Goal: Task Accomplishment & Management: Use online tool/utility

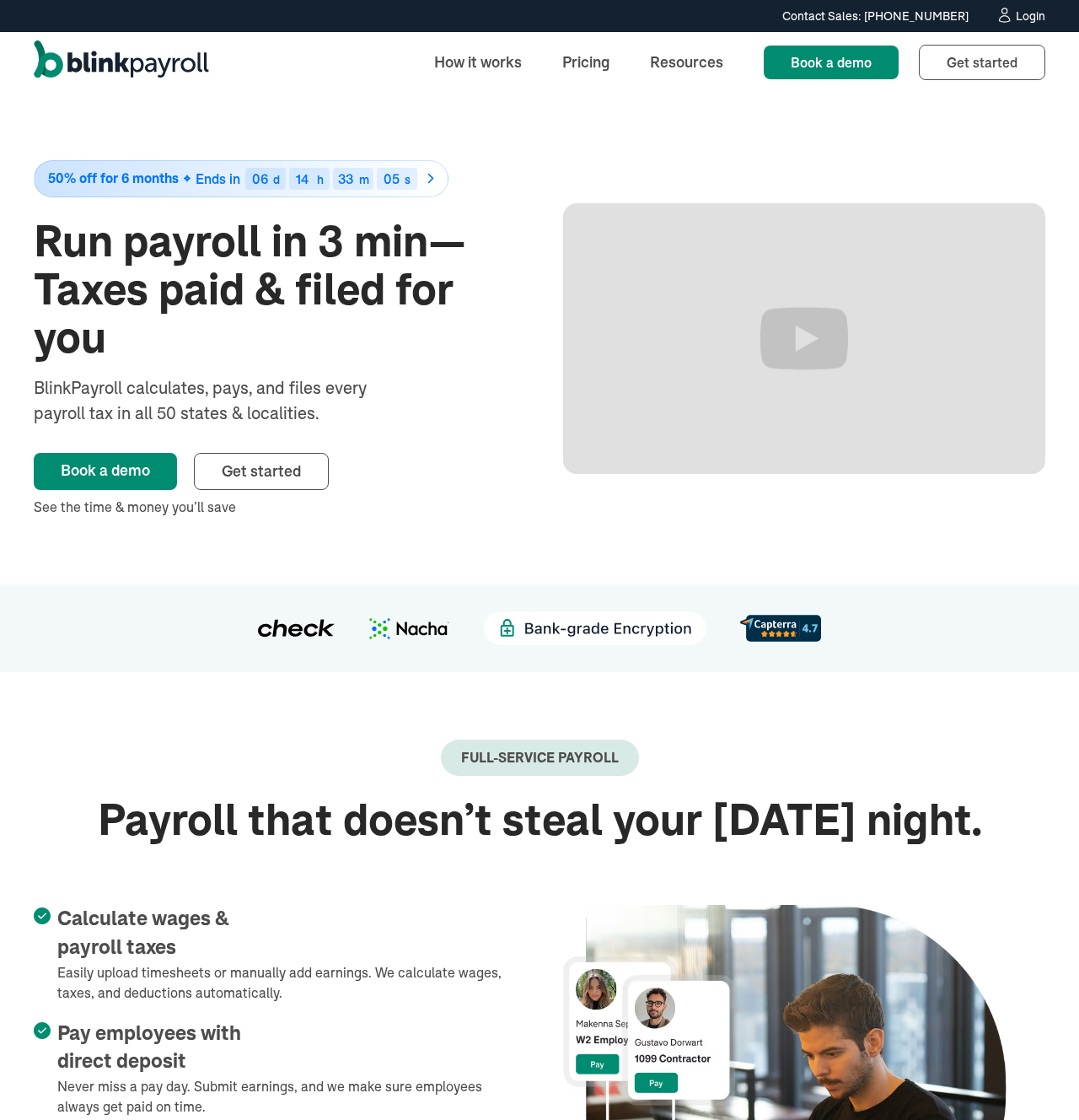
click at [1025, 18] on div "Login" at bounding box center [1030, 16] width 30 height 11
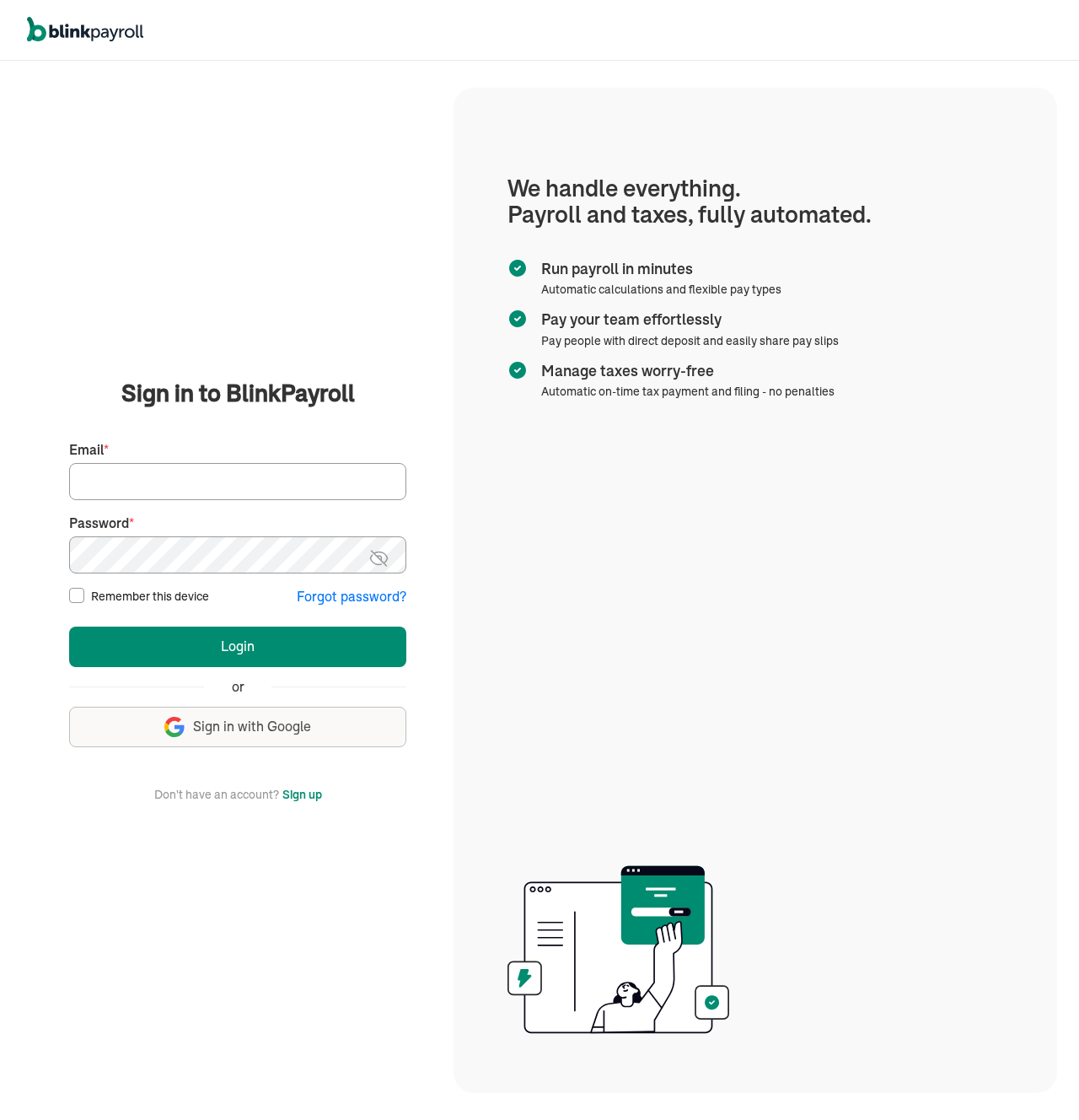
click at [259, 716] on span "Sign in with Google" at bounding box center [252, 726] width 118 height 19
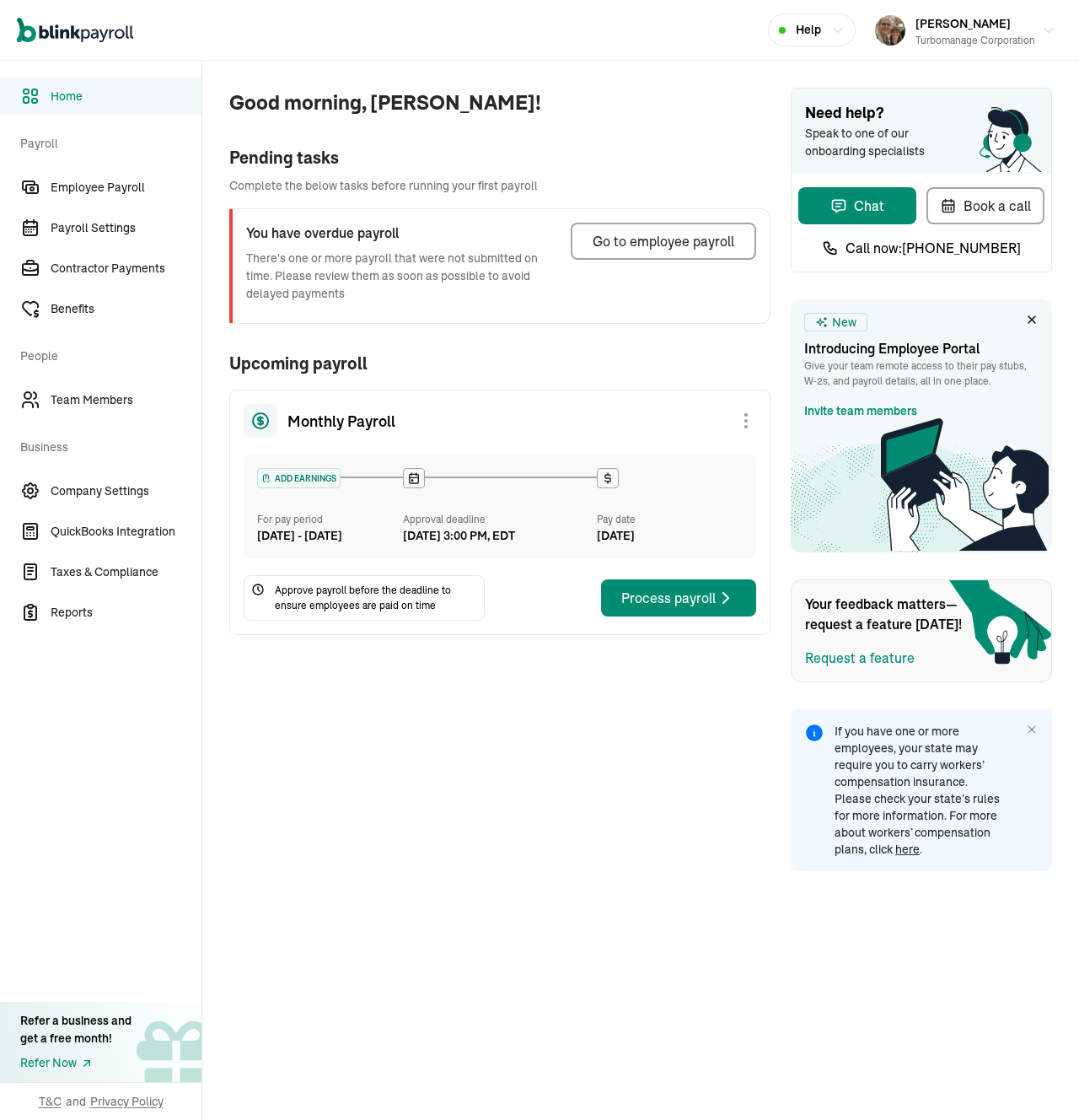
click at [515, 620] on div "Approve payroll before the deadline to ensure employees are paid on time Proces…" at bounding box center [499, 598] width 512 height 46
click at [669, 238] on div "Go to employee payroll" at bounding box center [663, 240] width 141 height 20
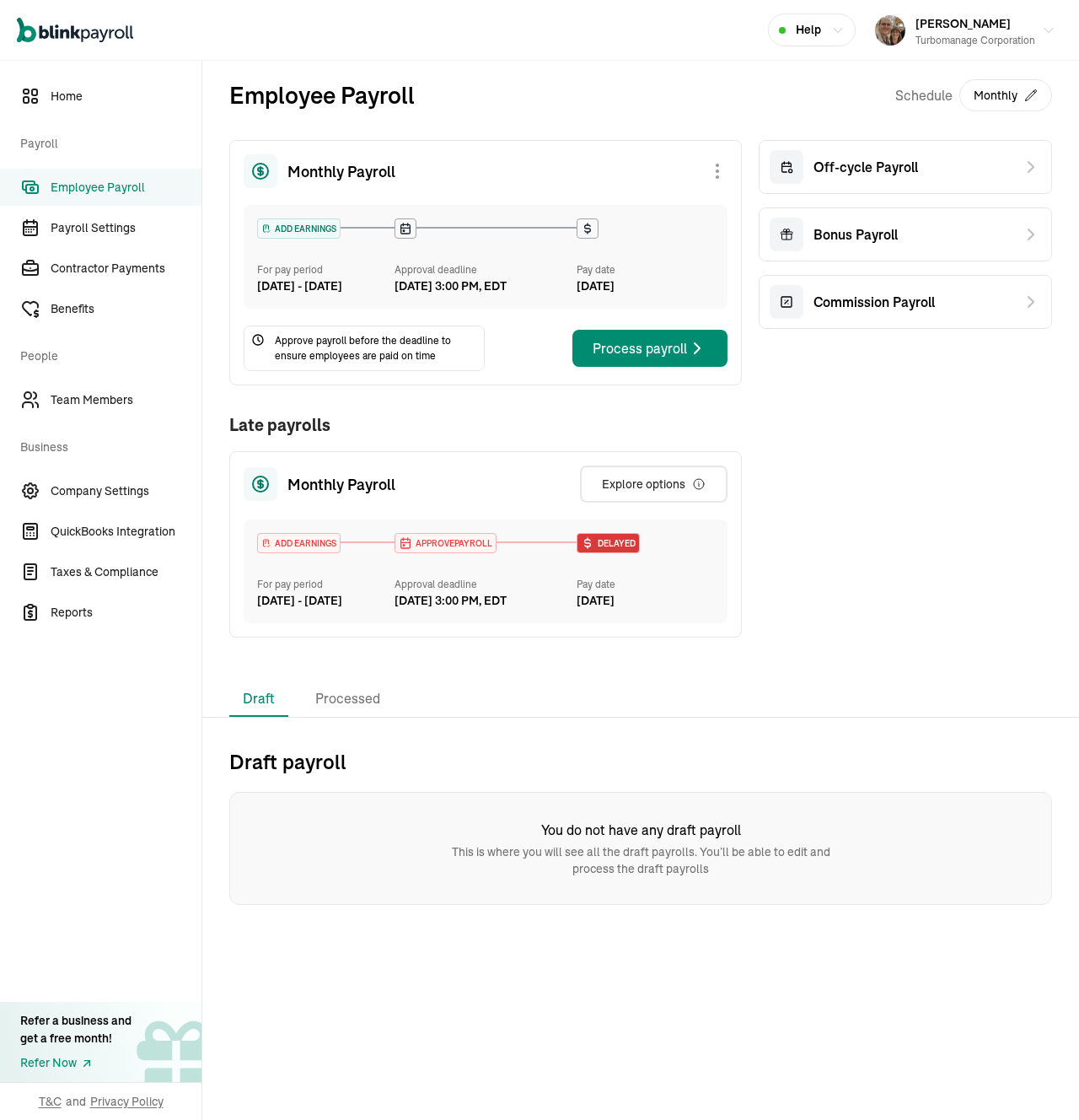
click at [482, 495] on div "Monthly Payroll Explore options" at bounding box center [485, 484] width 484 height 37
click at [600, 503] on button "Explore options" at bounding box center [654, 484] width 148 height 37
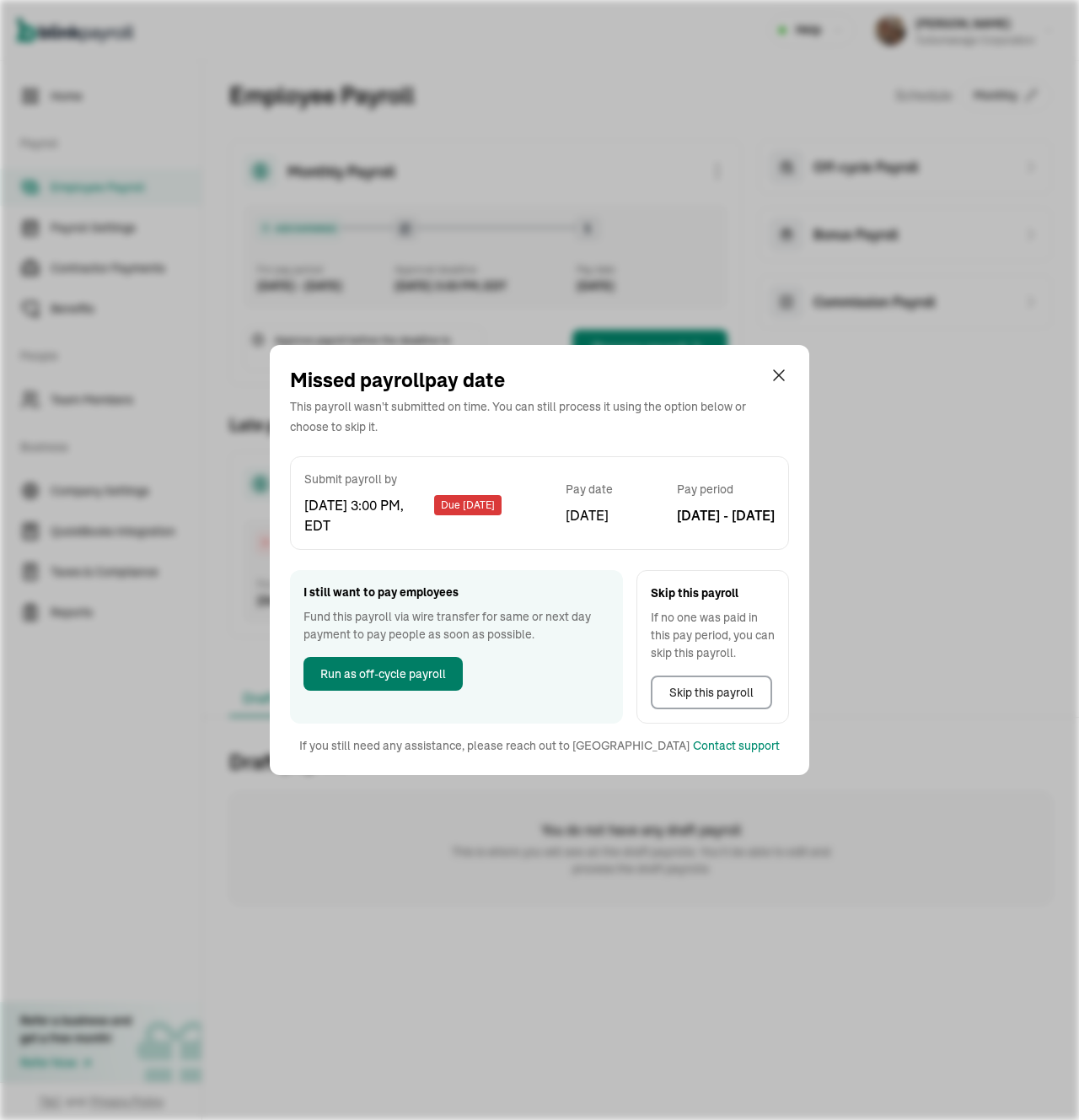
click at [427, 670] on span "Run as off-cycle payroll" at bounding box center [384, 674] width 126 height 18
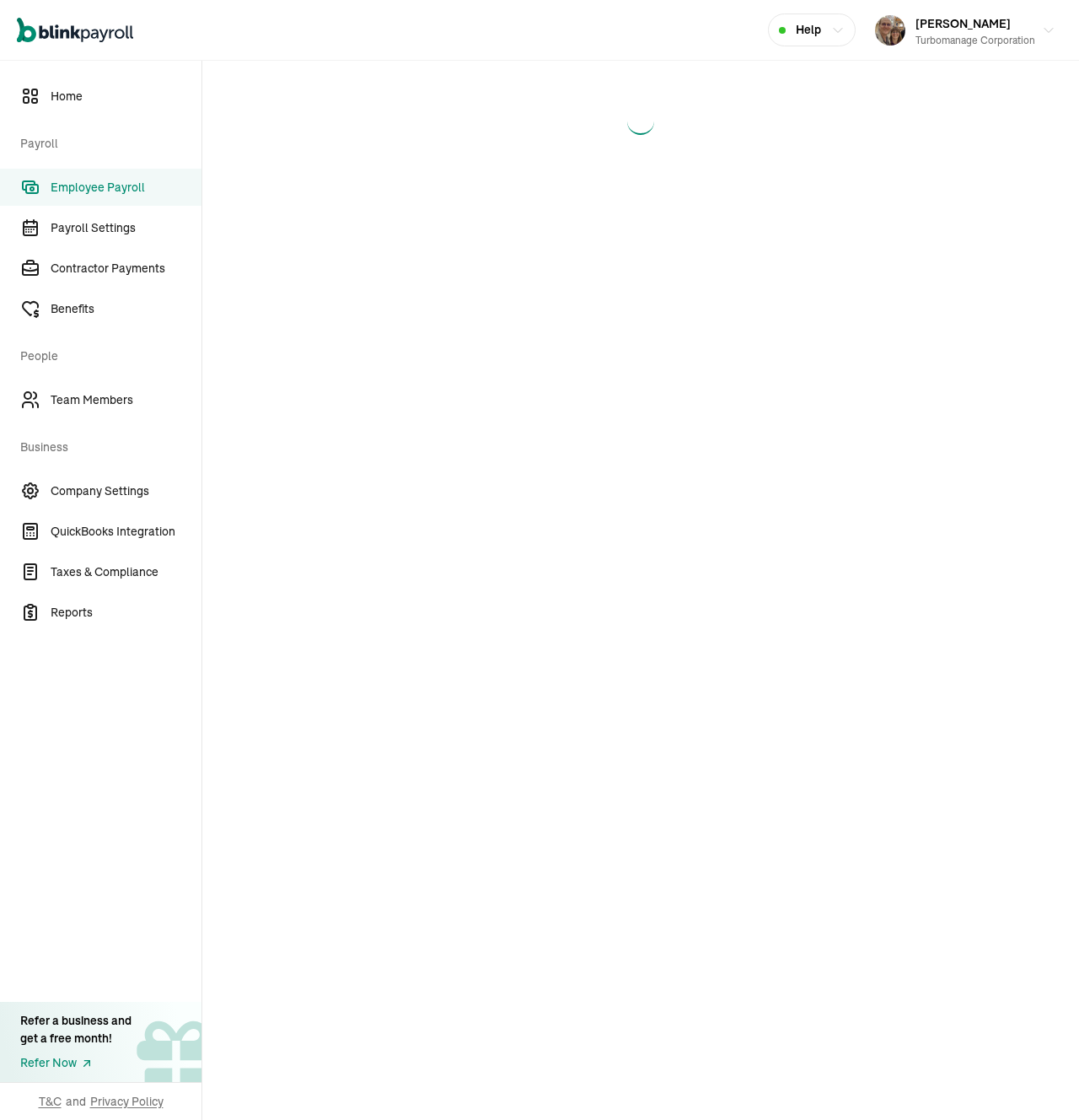
select select "direct_deposit"
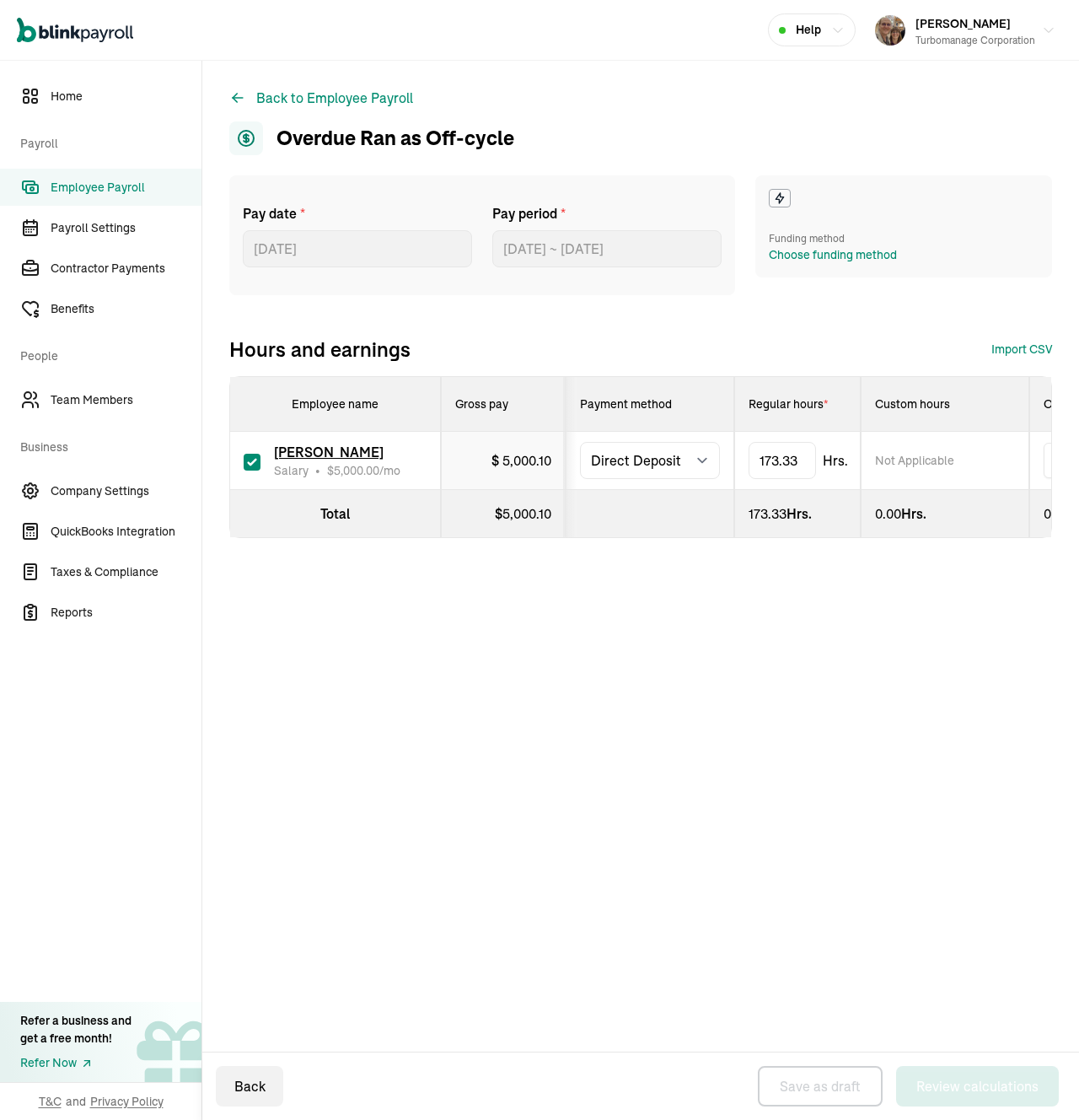
click at [535, 461] on span "5,000.10" at bounding box center [527, 461] width 49 height 17
type input "173.33"
click at [794, 256] on div "Choose funding method" at bounding box center [833, 255] width 128 height 18
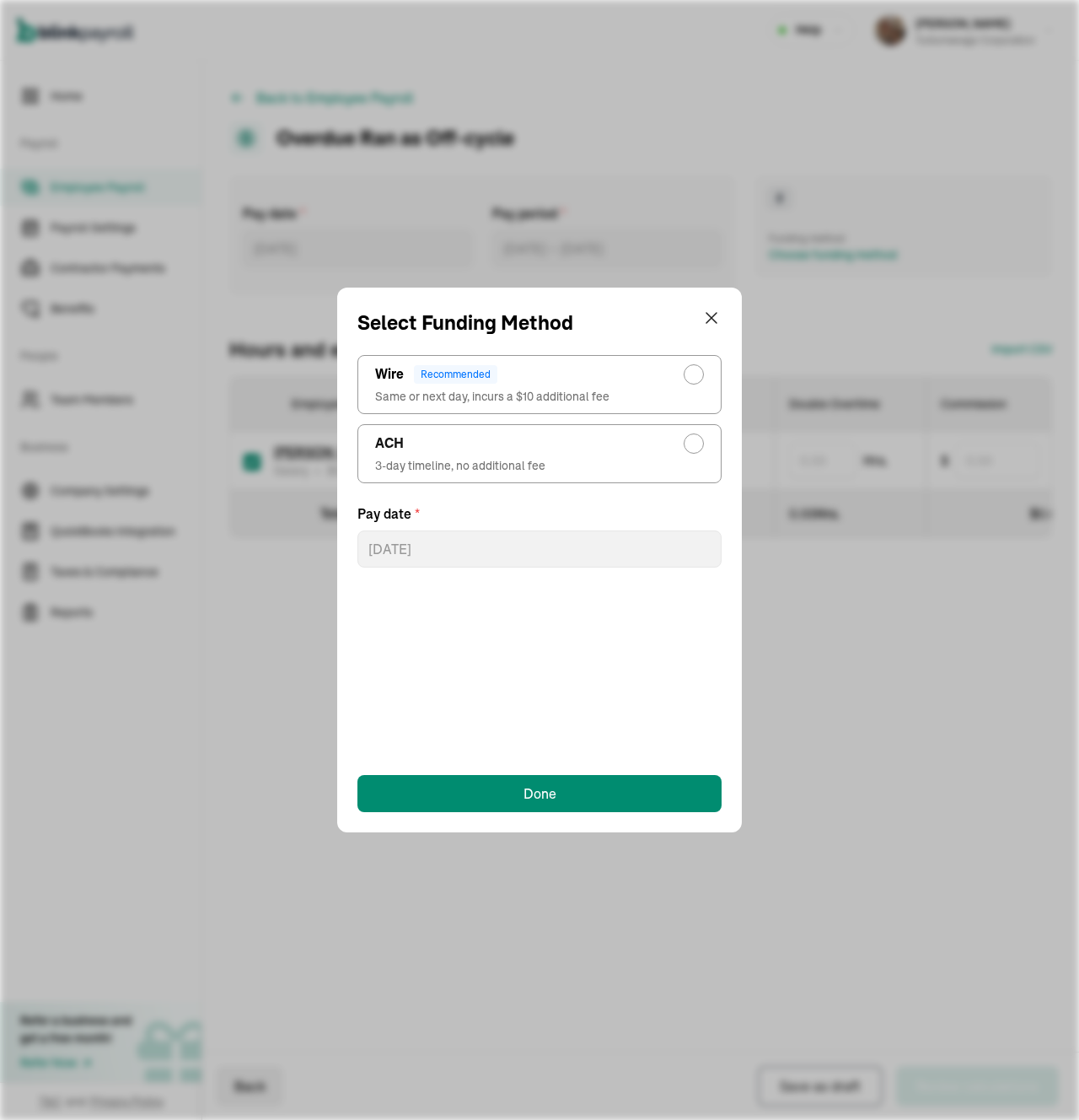
click at [694, 446] on div "radio-group" at bounding box center [694, 444] width 13 height 13
click at [694, 446] on input "ACH 3-day timeline, no additional fee" at bounding box center [698, 439] width 13 height 13
radio input "true"
select select "241"
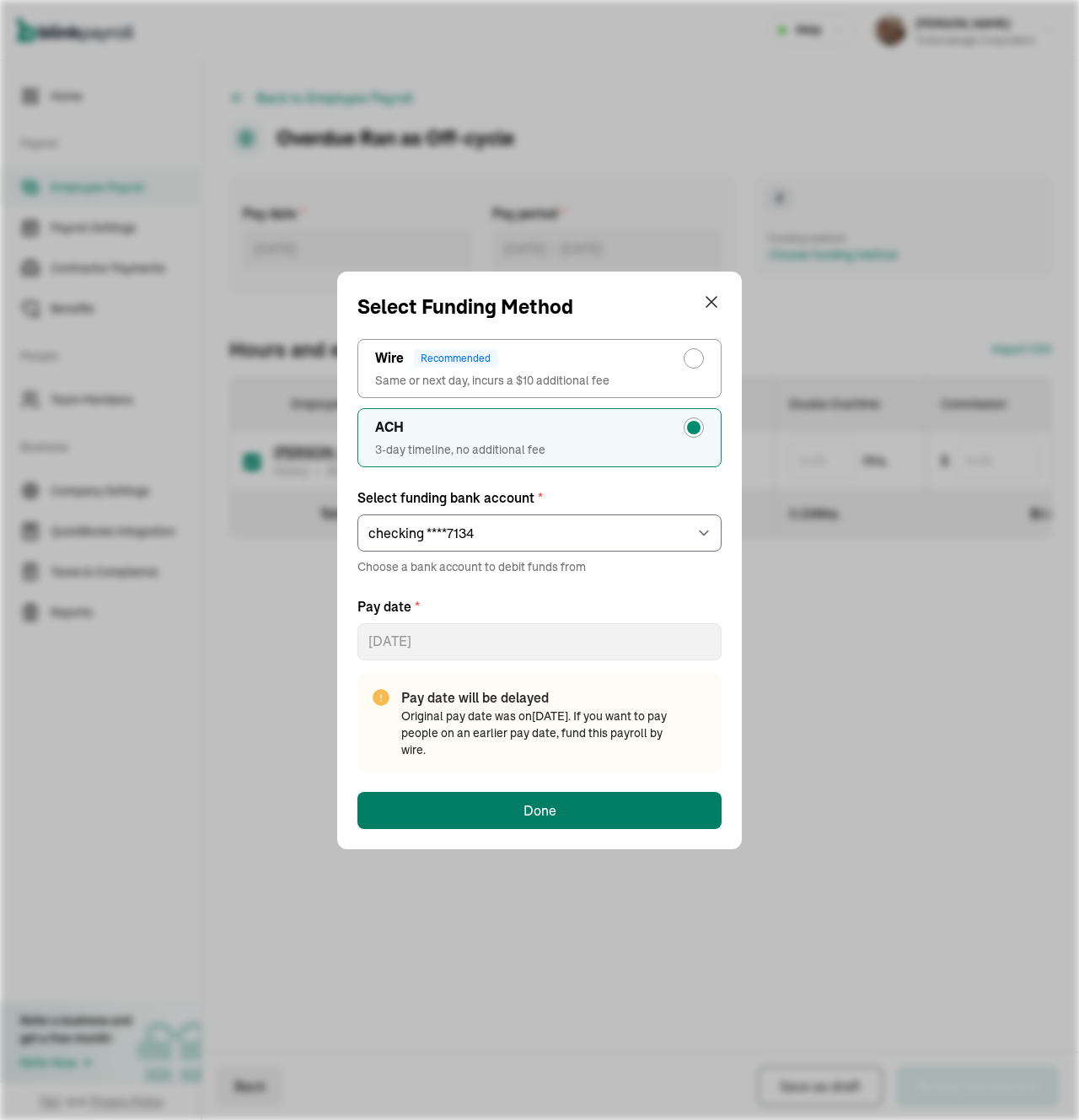
click at [594, 806] on button "Done" at bounding box center [540, 810] width 364 height 37
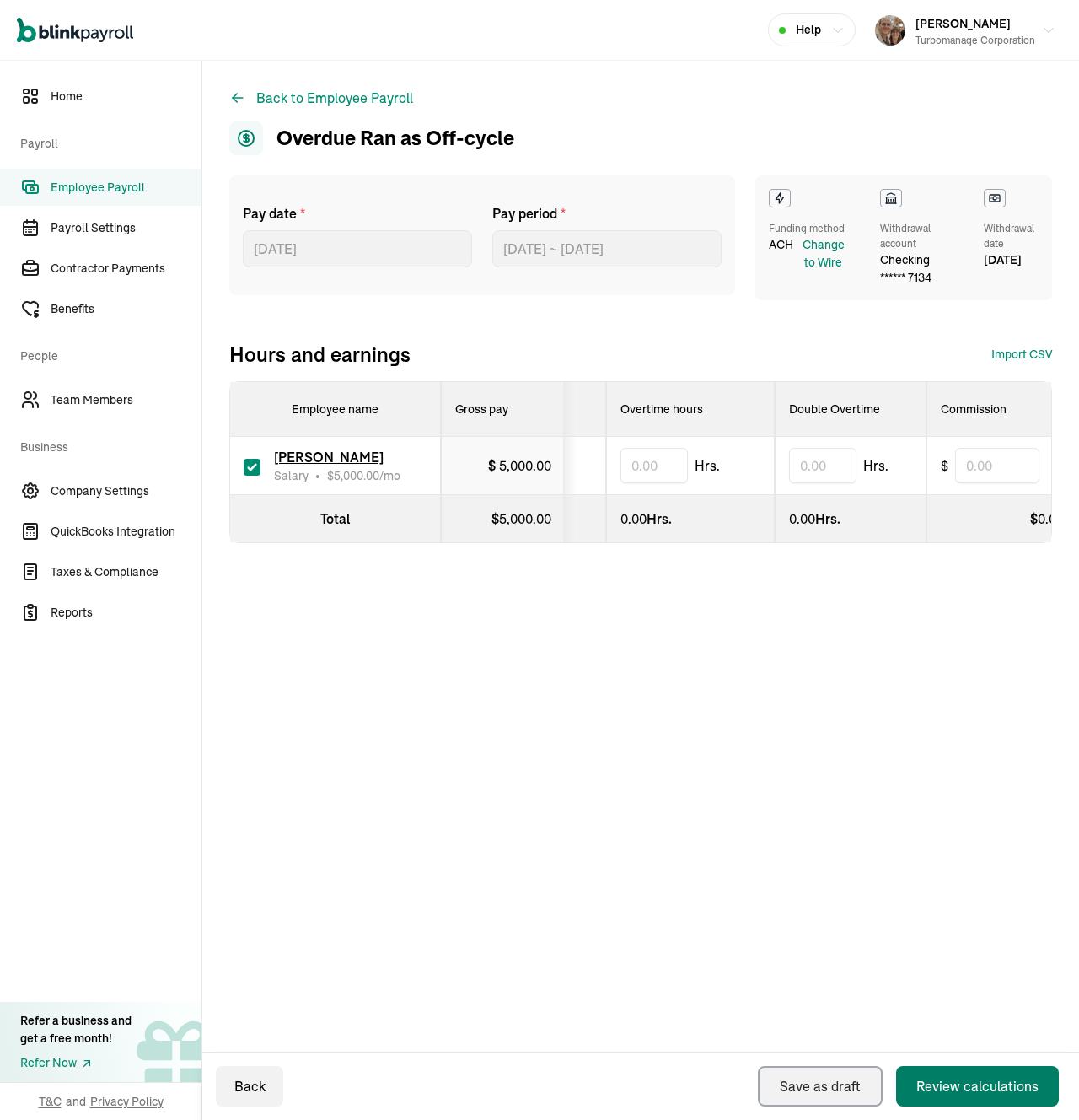
click at [935, 1090] on div "Review calculations" at bounding box center [978, 1086] width 122 height 20
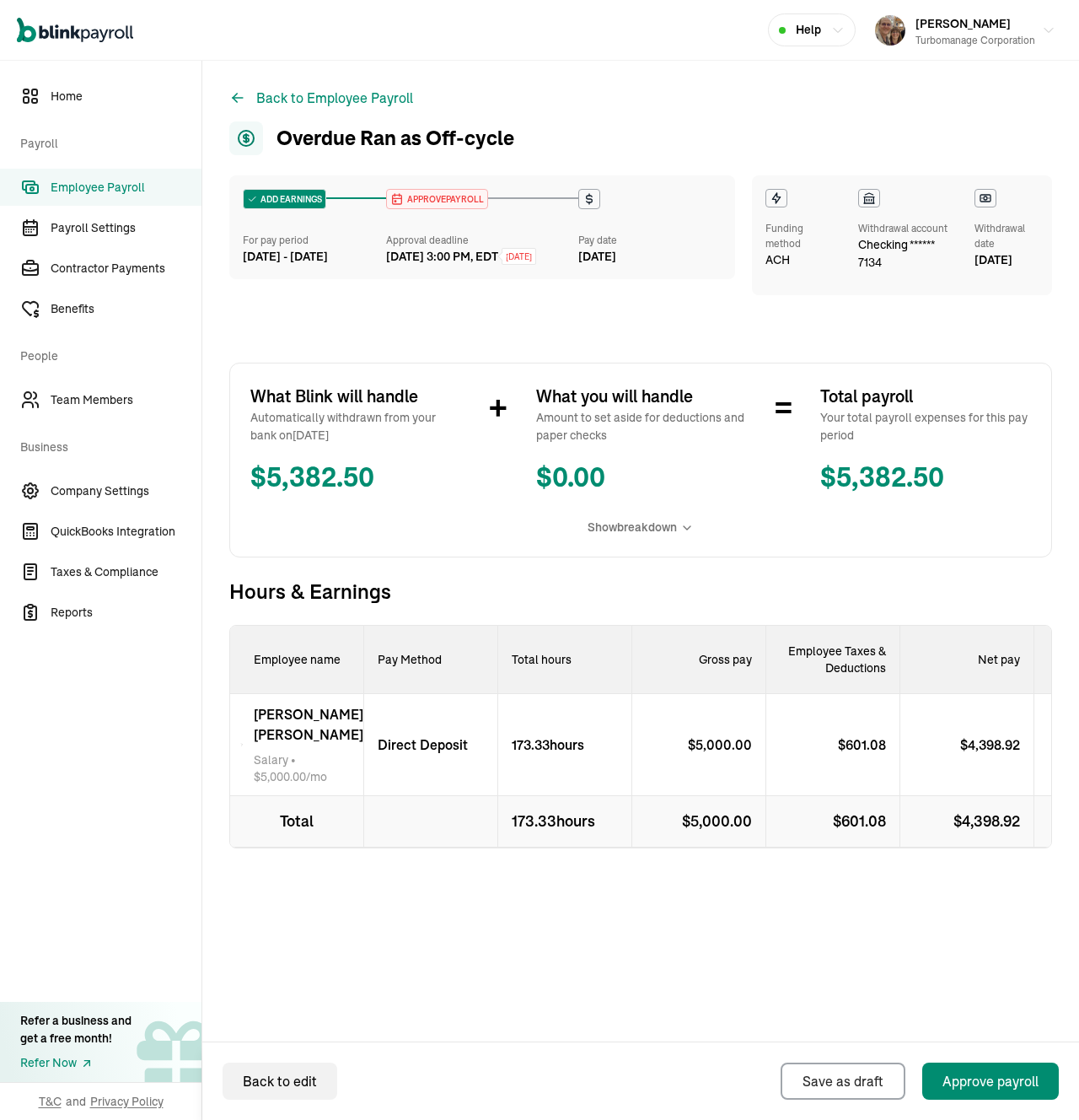
click at [840, 926] on div "ADD EARNINGS For pay period [DATE] - [DATE] APPROVE PAYROLL Approval deadline […" at bounding box center [640, 575] width 822 height 799
click at [985, 1078] on div "Approve payroll" at bounding box center [990, 1080] width 96 height 20
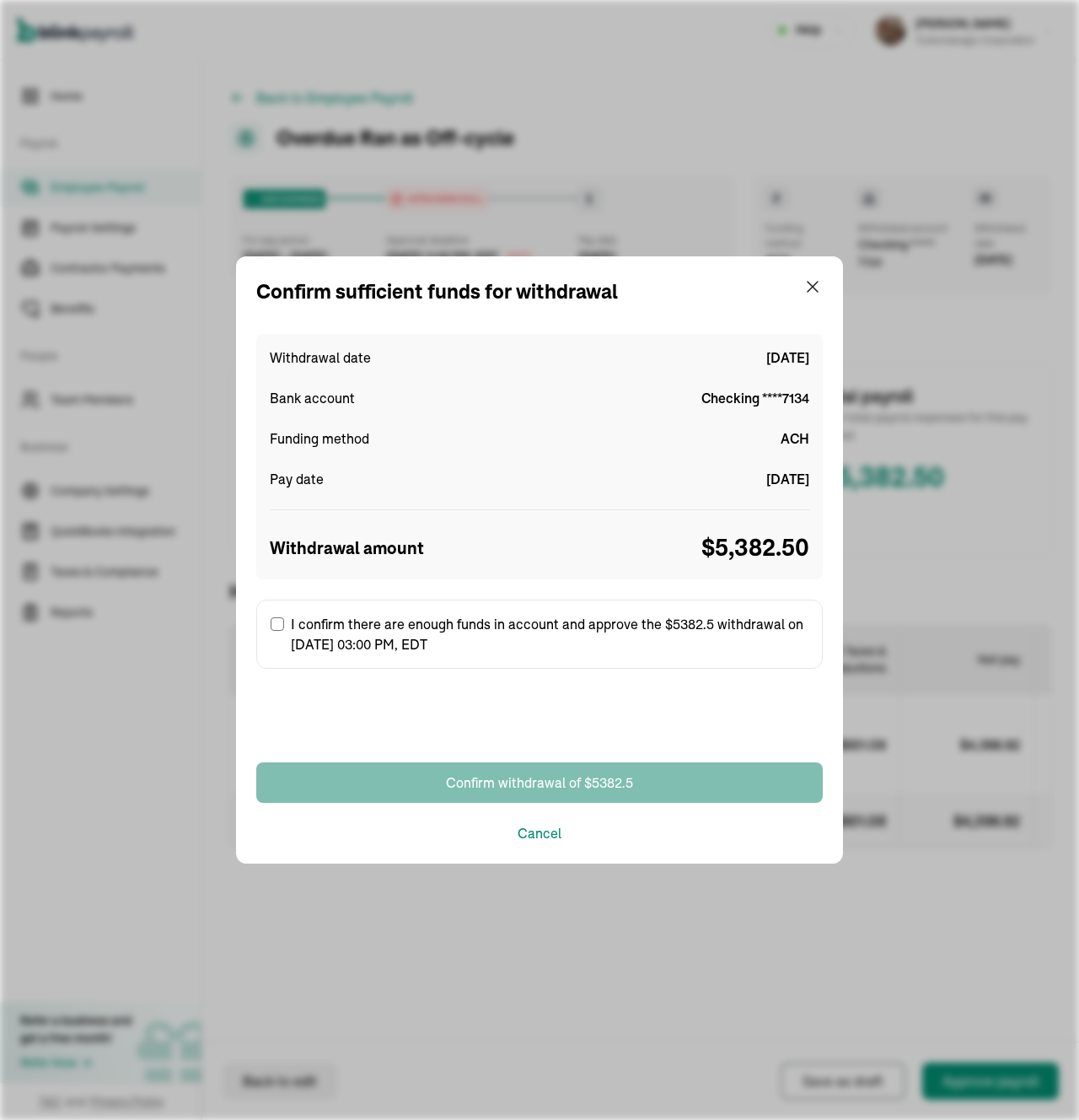
click at [448, 631] on label "I confirm there are enough funds in account and approve the $5382.5 withdrawal …" at bounding box center [540, 633] width 567 height 69
click at [284, 631] on input "I confirm there are enough funds in account and approve the $5382.5 withdrawal …" at bounding box center [278, 624] width 13 height 13
checkbox input "true"
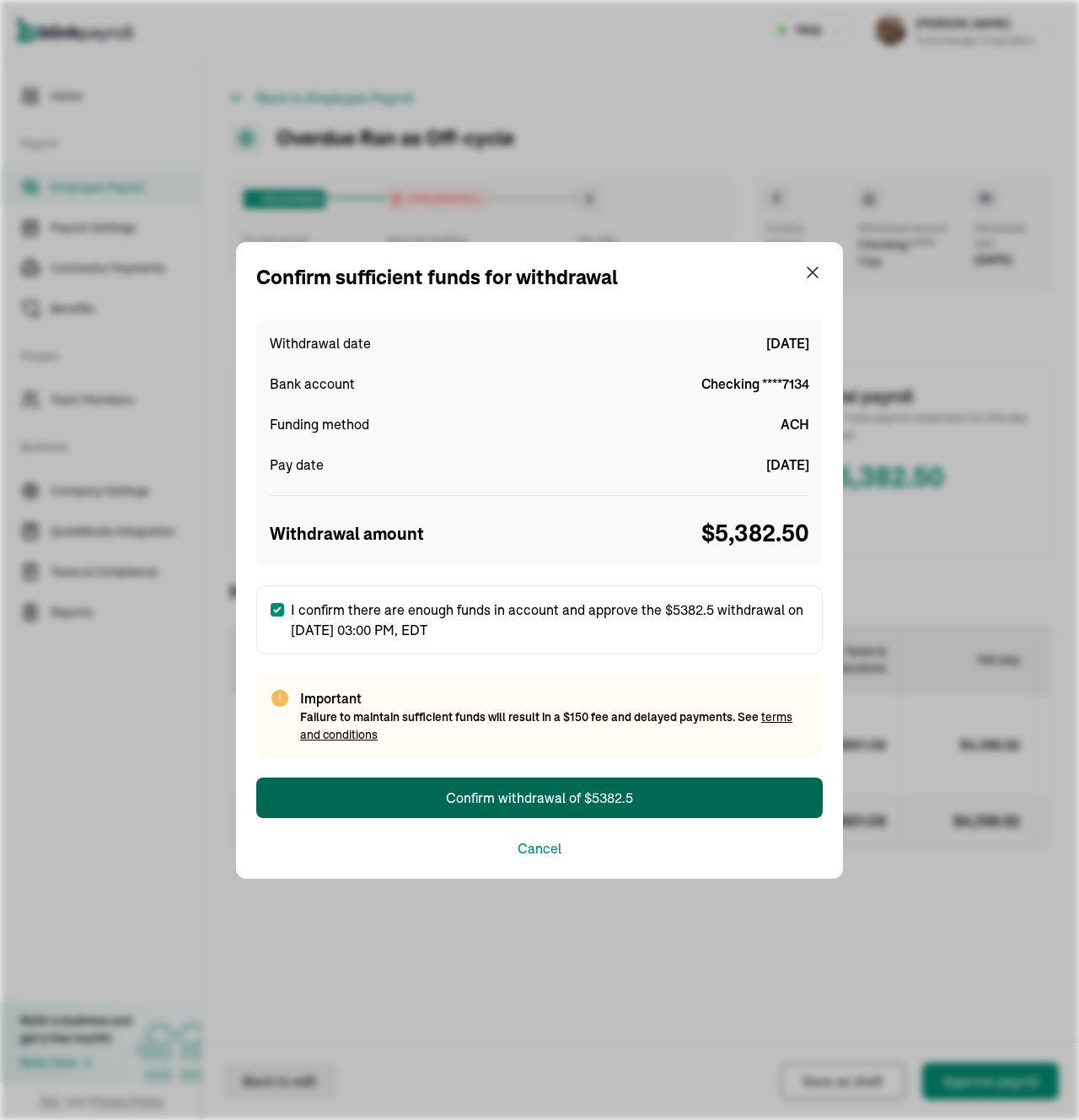
click at [529, 803] on div "Confirm withdrawal of $5382.5" at bounding box center [539, 797] width 187 height 20
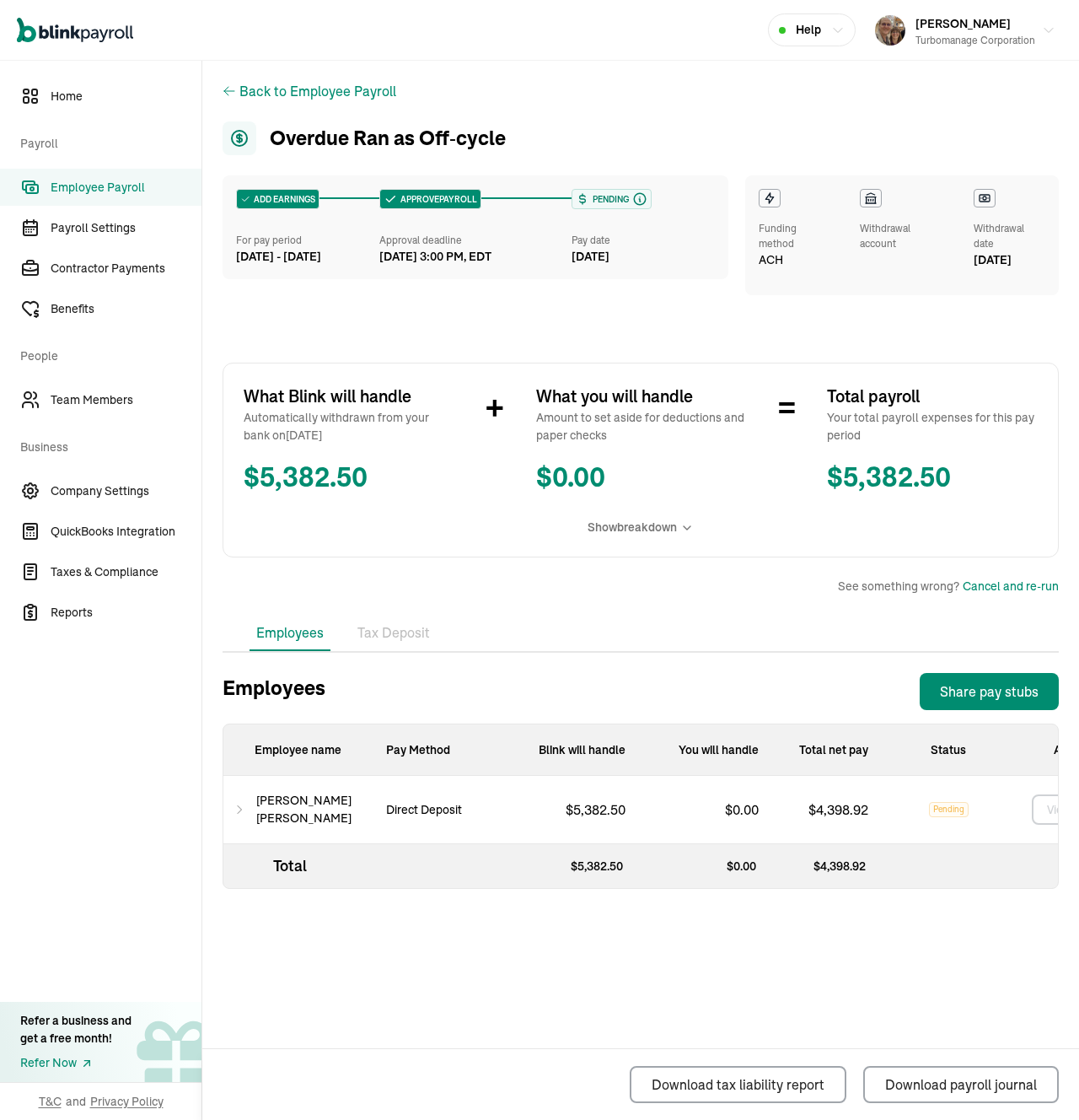
click at [443, 321] on div "Back to Employee Payroll Overdue Ran as Off‑cycle ADD EARNINGS For pay period […" at bounding box center [640, 523] width 877 height 924
